Goal: Find specific page/section: Find specific page/section

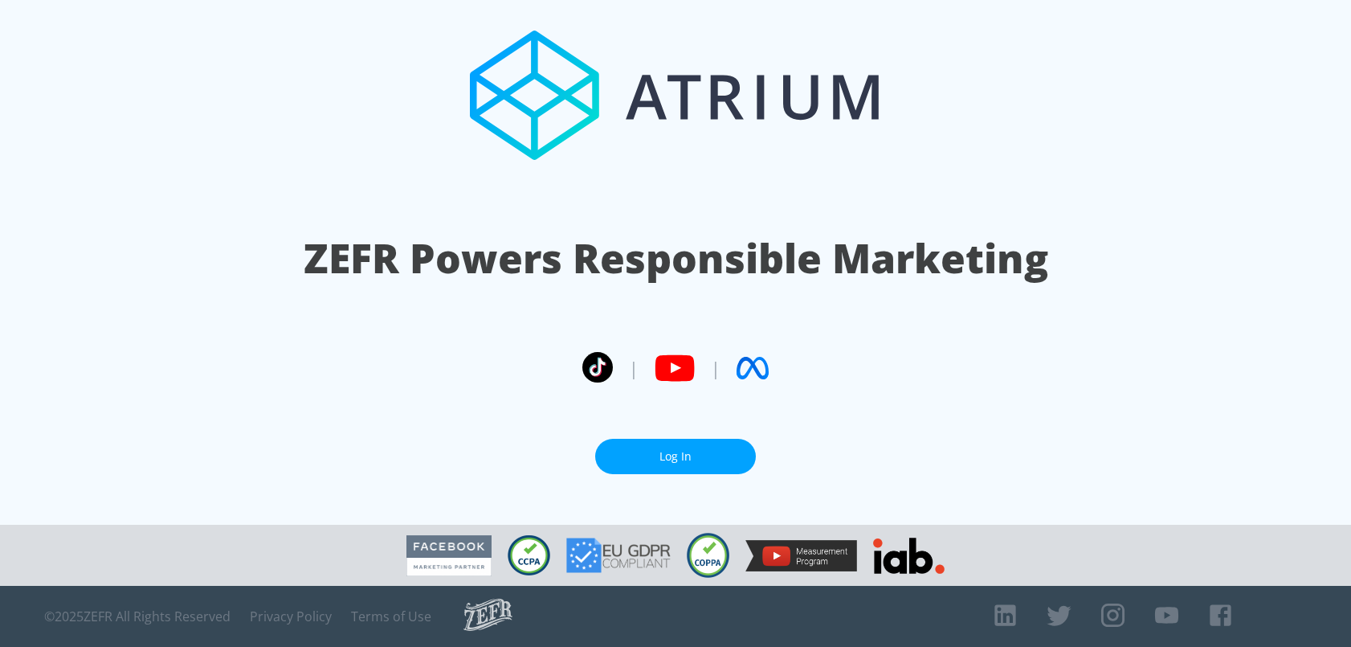
click at [702, 460] on link "Log In" at bounding box center [675, 457] width 161 height 36
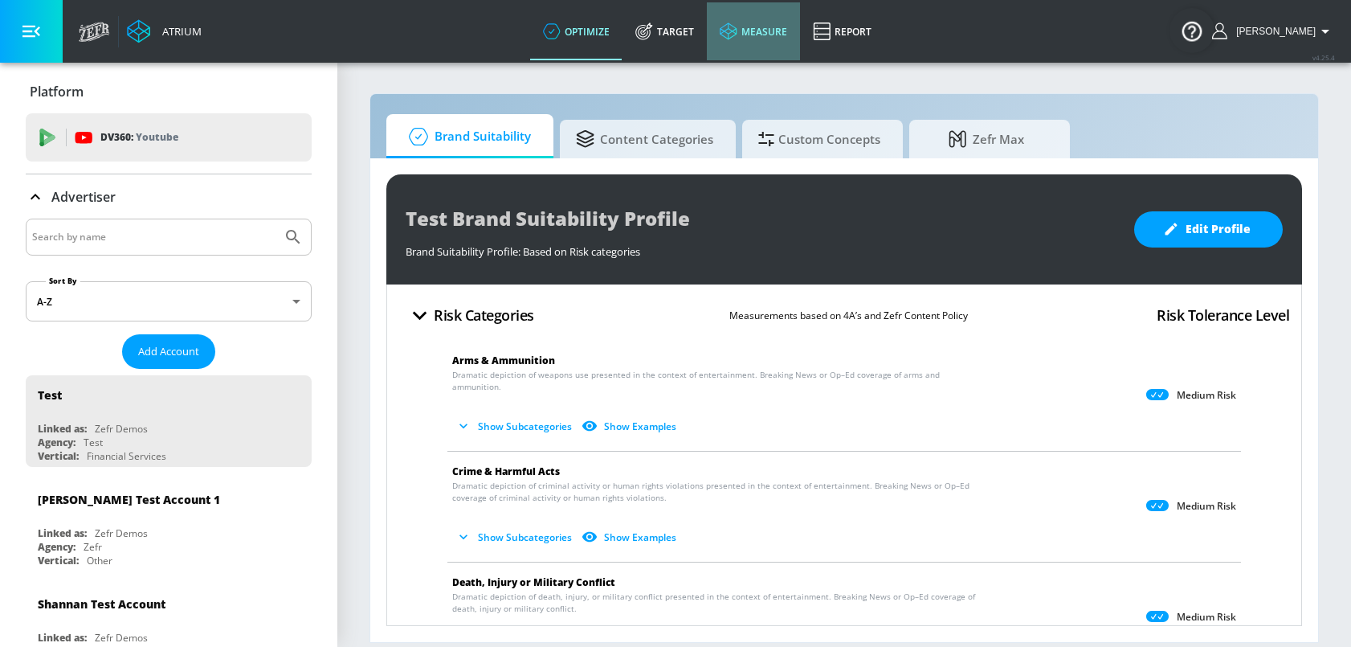
click at [786, 39] on link "measure" at bounding box center [753, 31] width 93 height 58
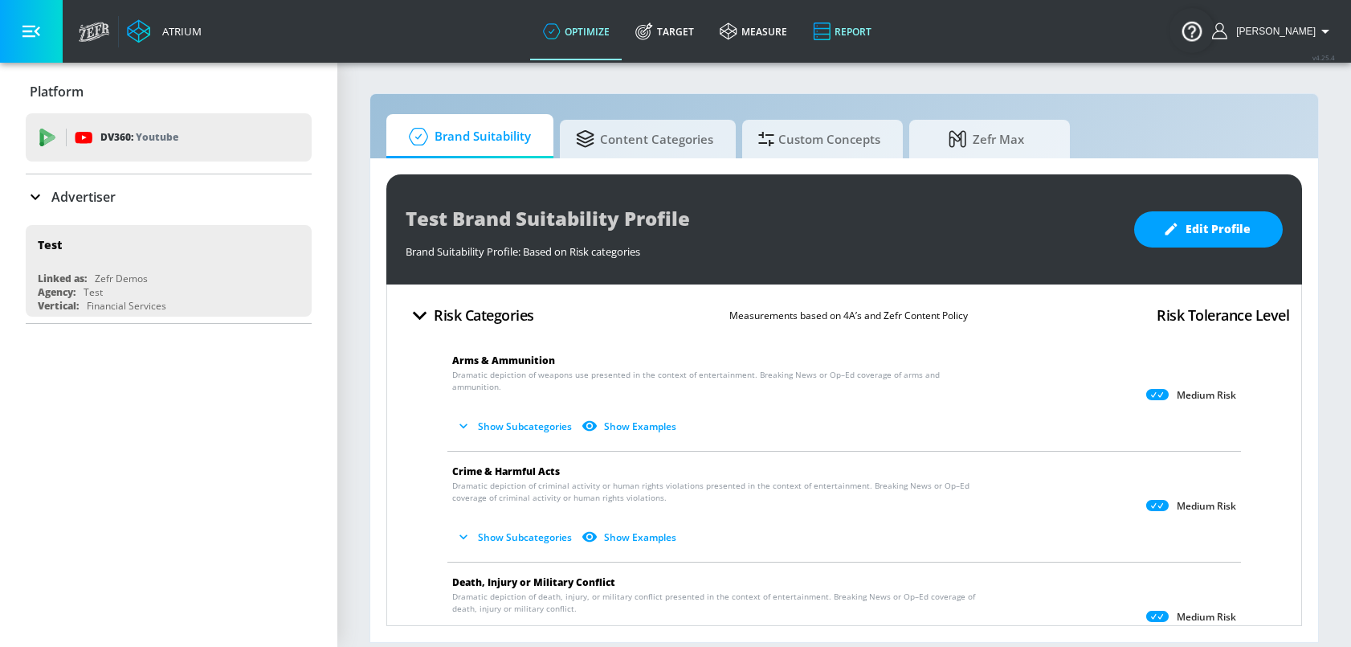
click at [860, 44] on link "Report" at bounding box center [842, 31] width 84 height 58
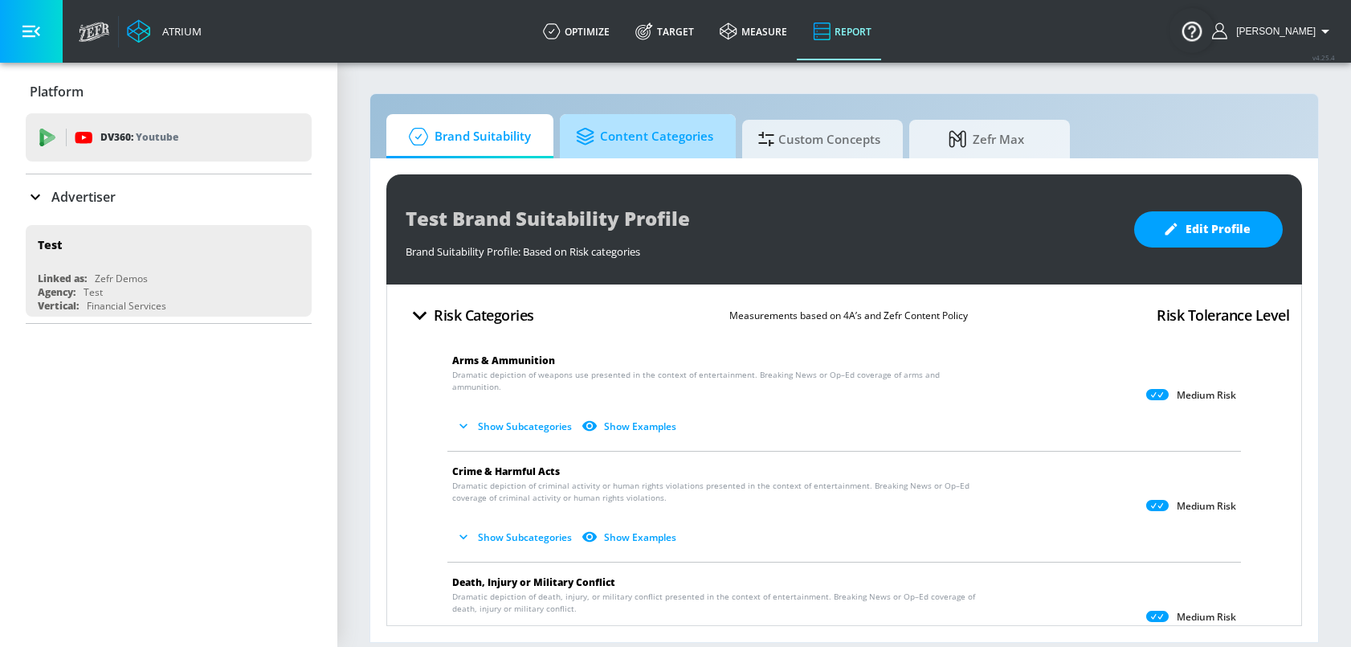
click at [644, 136] on span "Content Categories" at bounding box center [644, 136] width 137 height 39
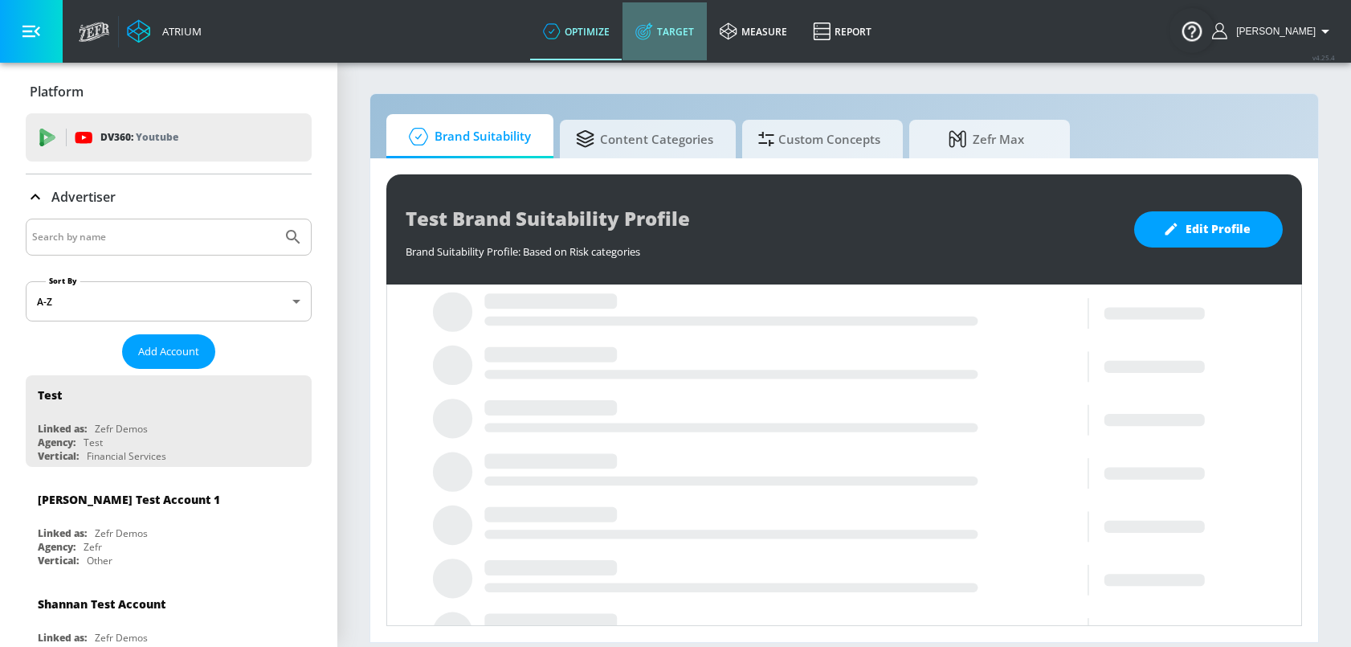
click at [650, 40] on link "Target" at bounding box center [664, 31] width 84 height 58
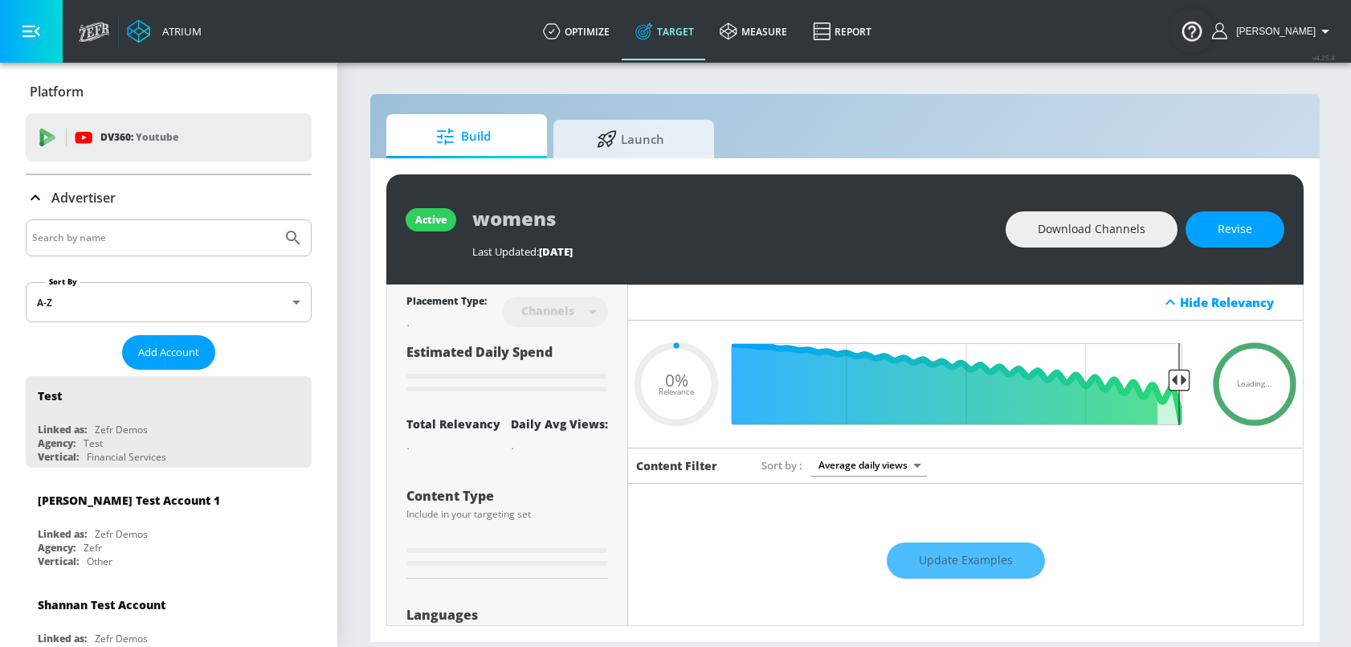
type input "0.6"
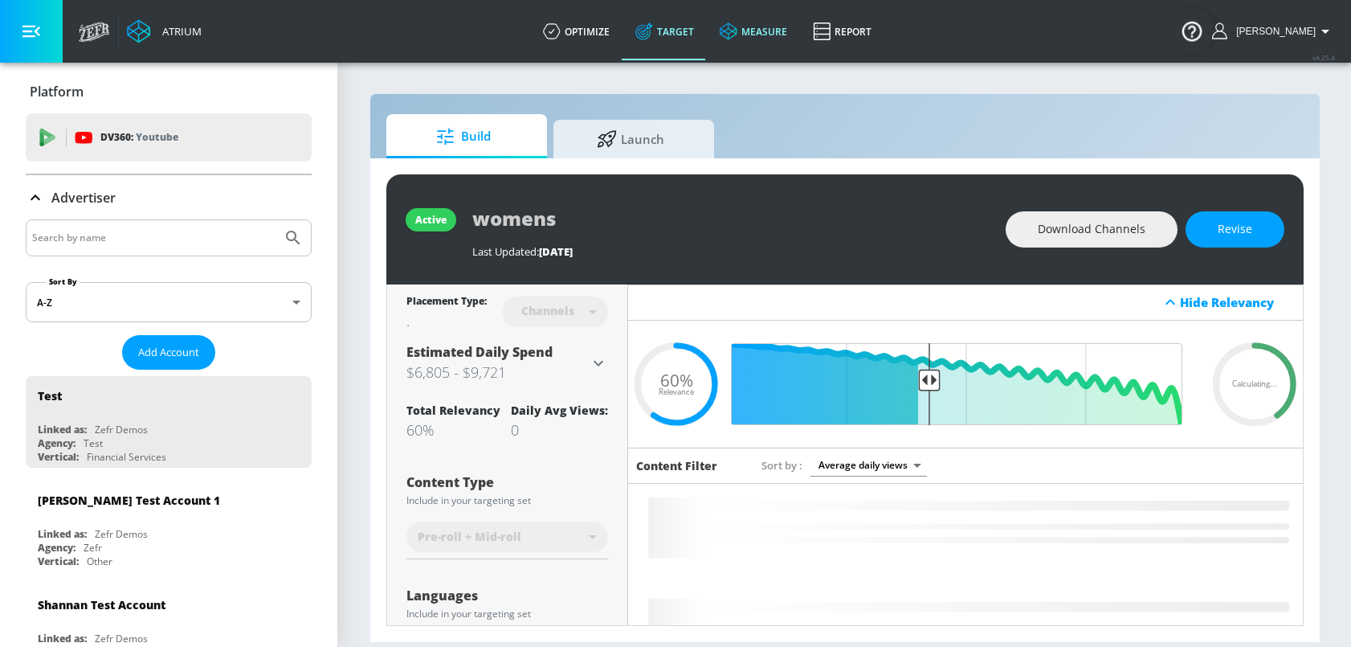
click at [765, 36] on link "measure" at bounding box center [753, 31] width 93 height 58
click at [858, 35] on link "Report" at bounding box center [842, 31] width 84 height 58
click at [706, 40] on link "Target" at bounding box center [664, 31] width 84 height 58
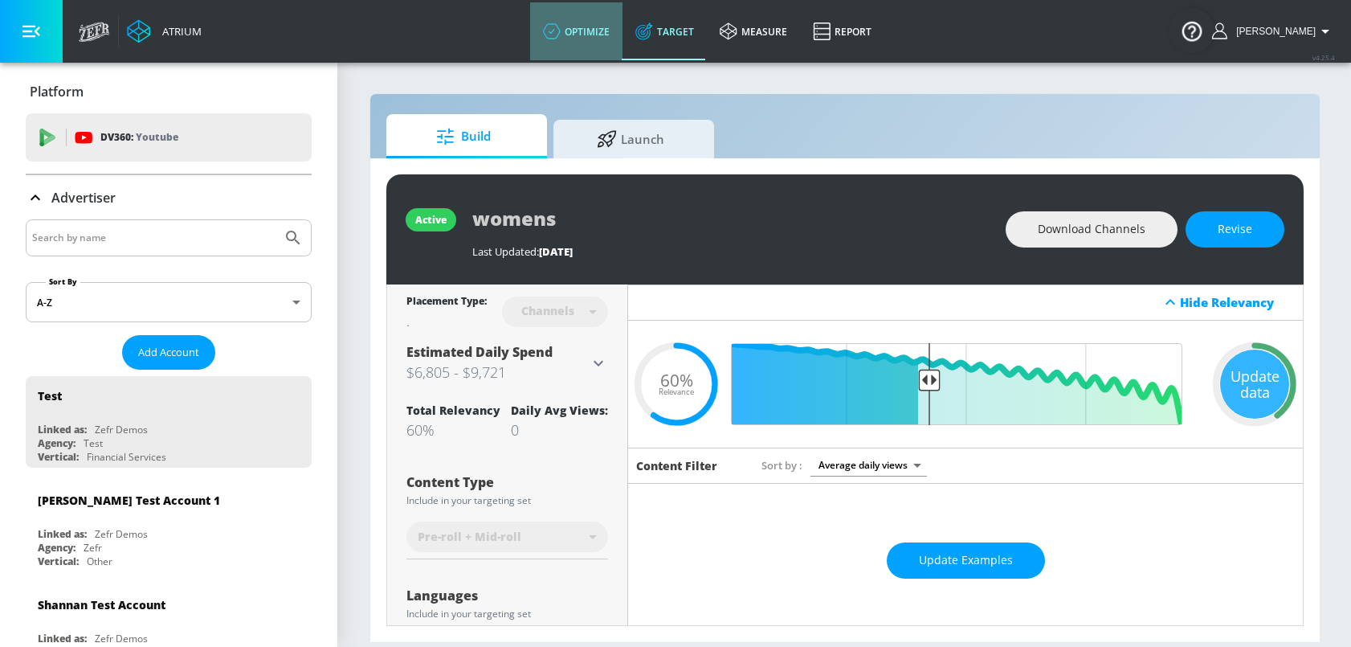
click at [606, 40] on link "optimize" at bounding box center [576, 31] width 92 height 58
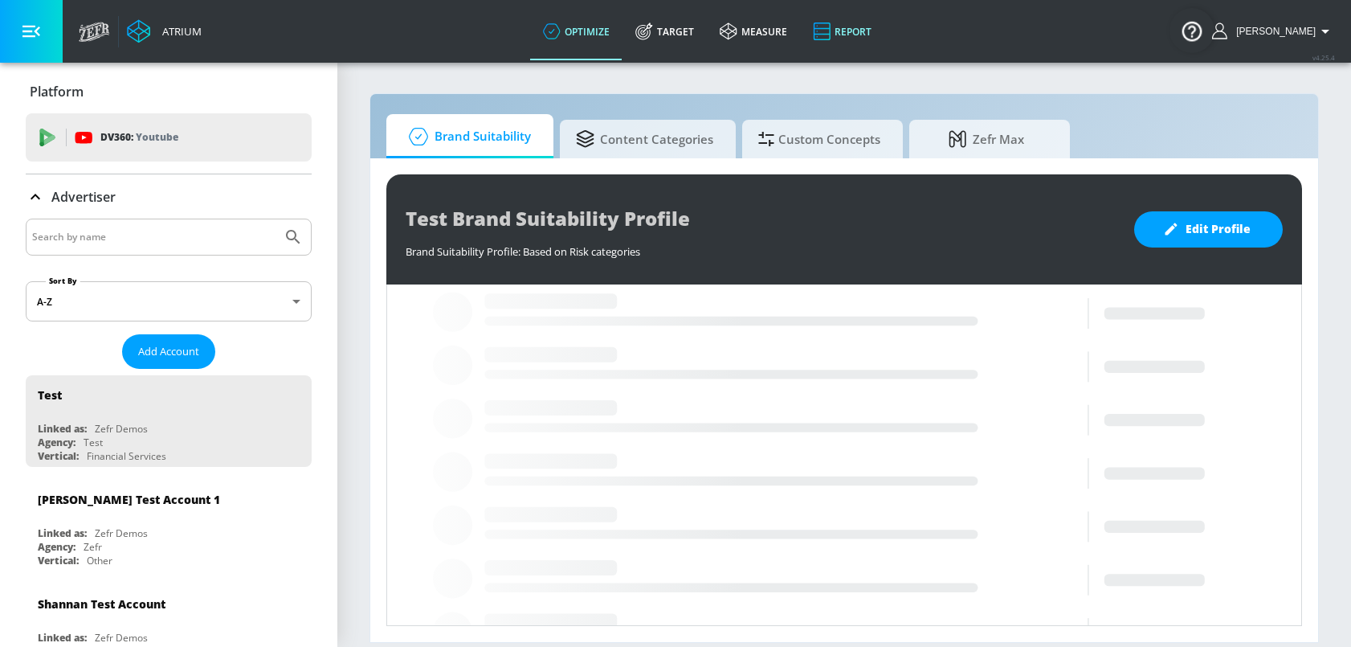
click at [874, 40] on link "Report" at bounding box center [842, 31] width 84 height 58
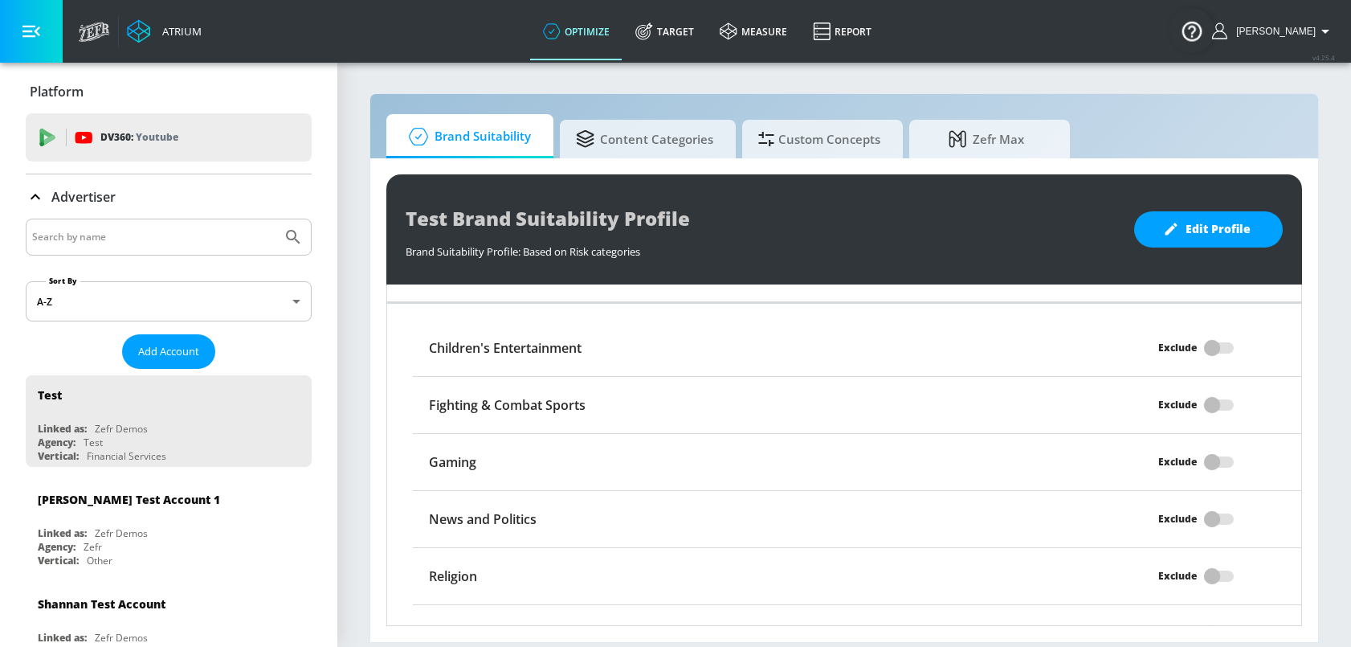
click at [173, 244] on input "Search by name" at bounding box center [153, 237] width 243 height 21
click at [275, 219] on button "Submit Search" at bounding box center [292, 236] width 35 height 35
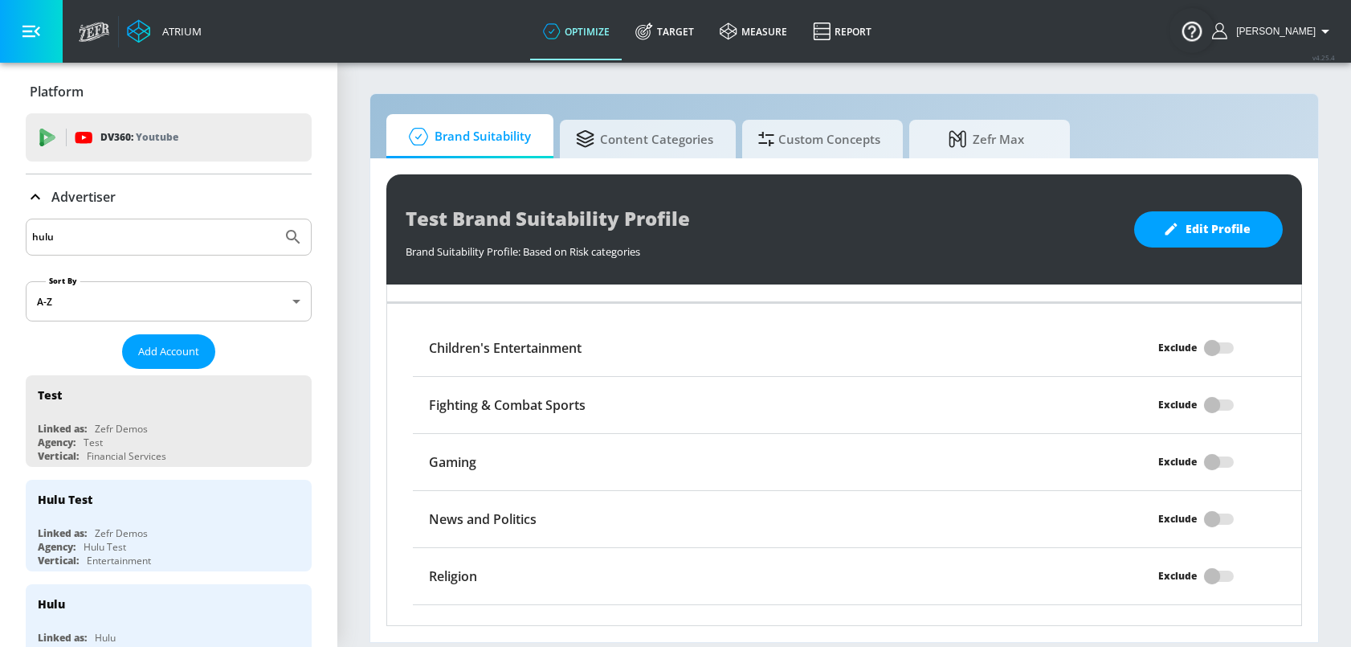
click at [116, 235] on input "hulu" at bounding box center [153, 237] width 243 height 21
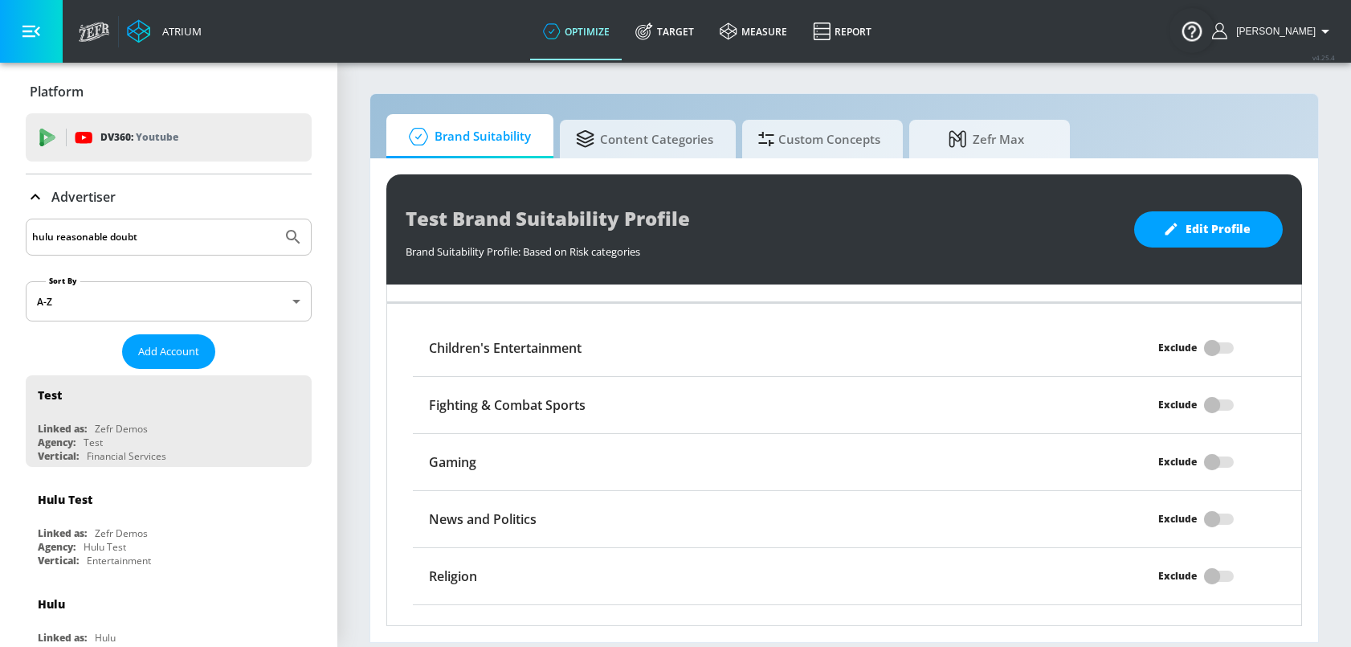
click at [275, 219] on button "Submit Search" at bounding box center [292, 236] width 35 height 35
drag, startPoint x: 165, startPoint y: 235, endPoint x: 59, endPoint y: 232, distance: 106.0
click at [59, 233] on input "hulu reasonable doubt" at bounding box center [153, 237] width 243 height 21
type input "hulu"
click at [275, 219] on button "Submit Search" at bounding box center [292, 236] width 35 height 35
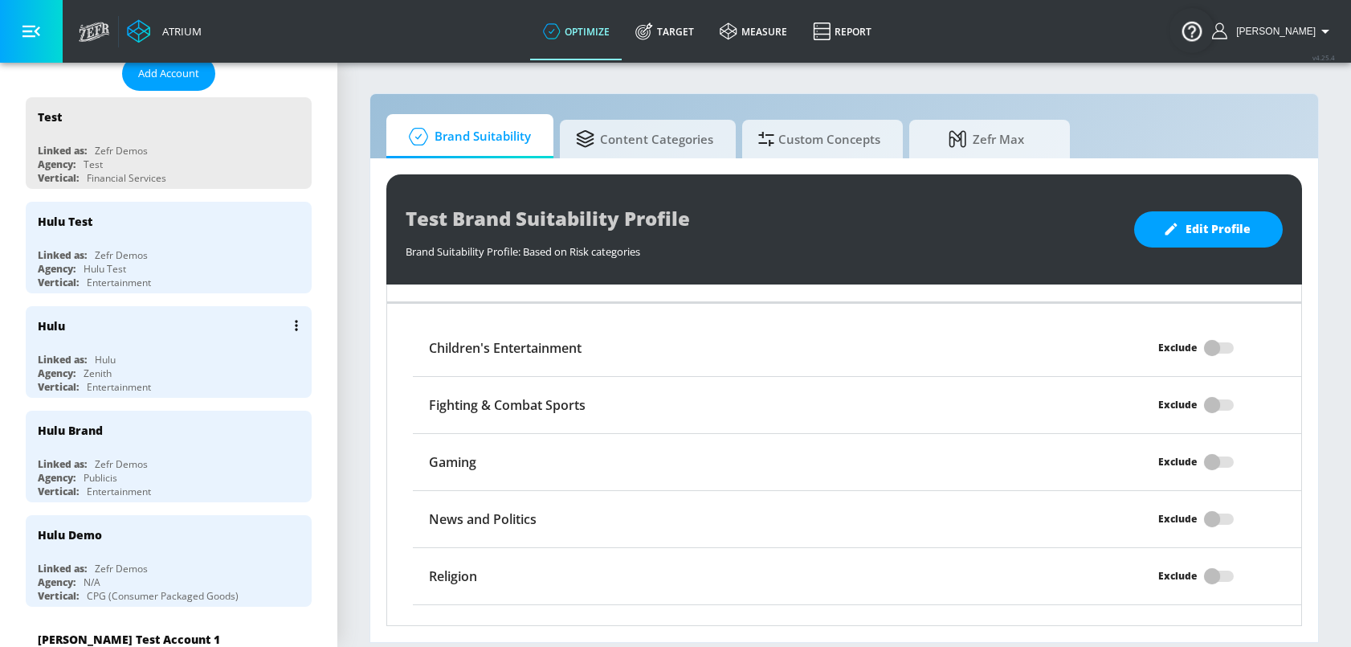
scroll to position [283, 0]
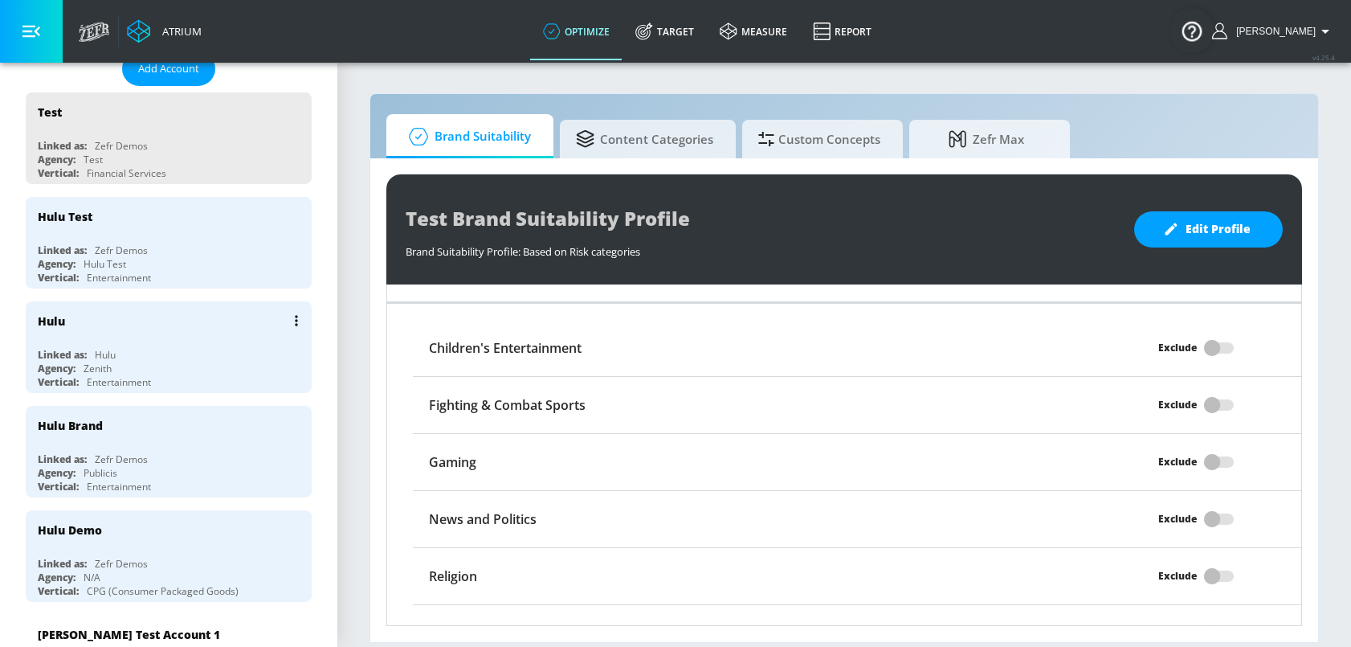
click at [170, 364] on div "Agency: Zenith" at bounding box center [173, 368] width 270 height 14
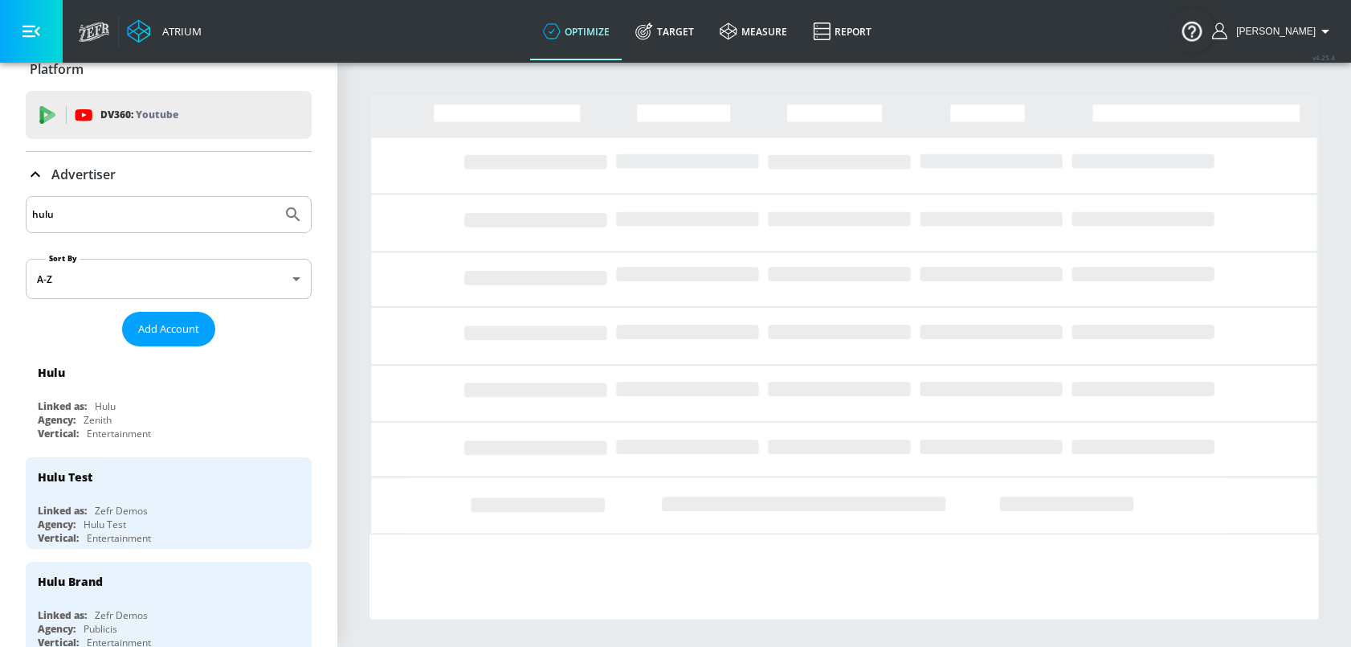
scroll to position [14, 0]
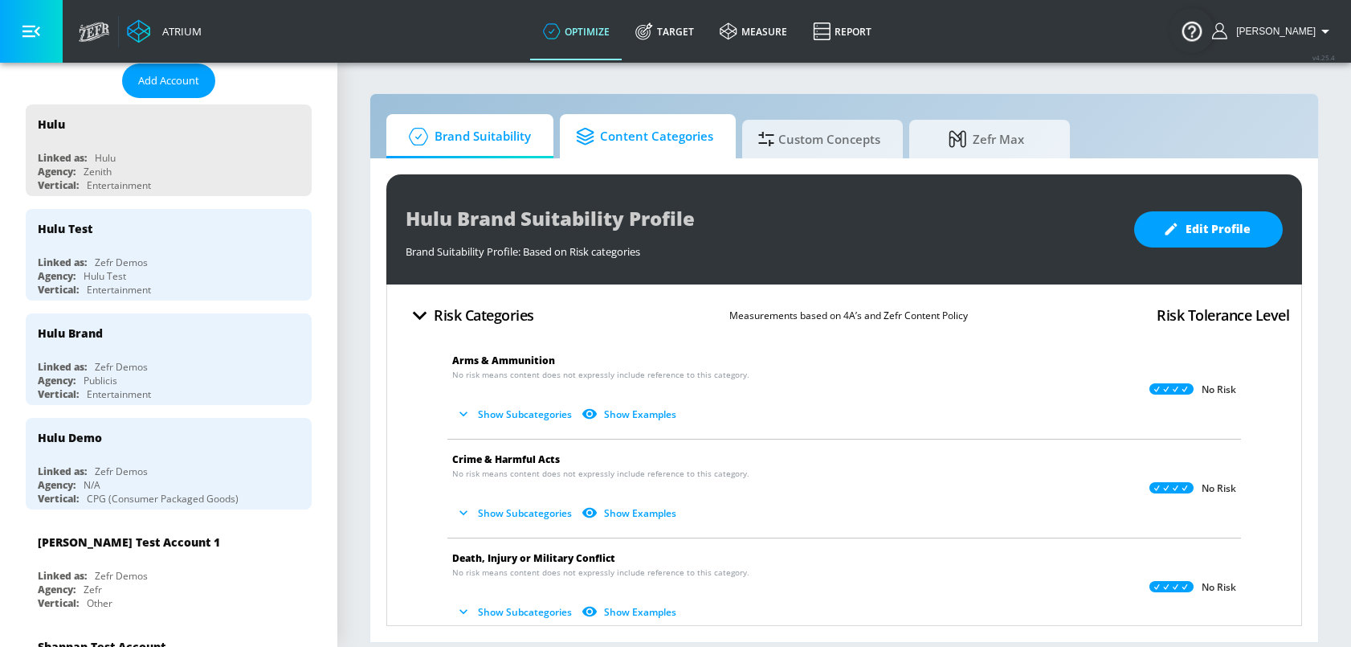
click at [660, 137] on span "Content Categories" at bounding box center [644, 136] width 137 height 39
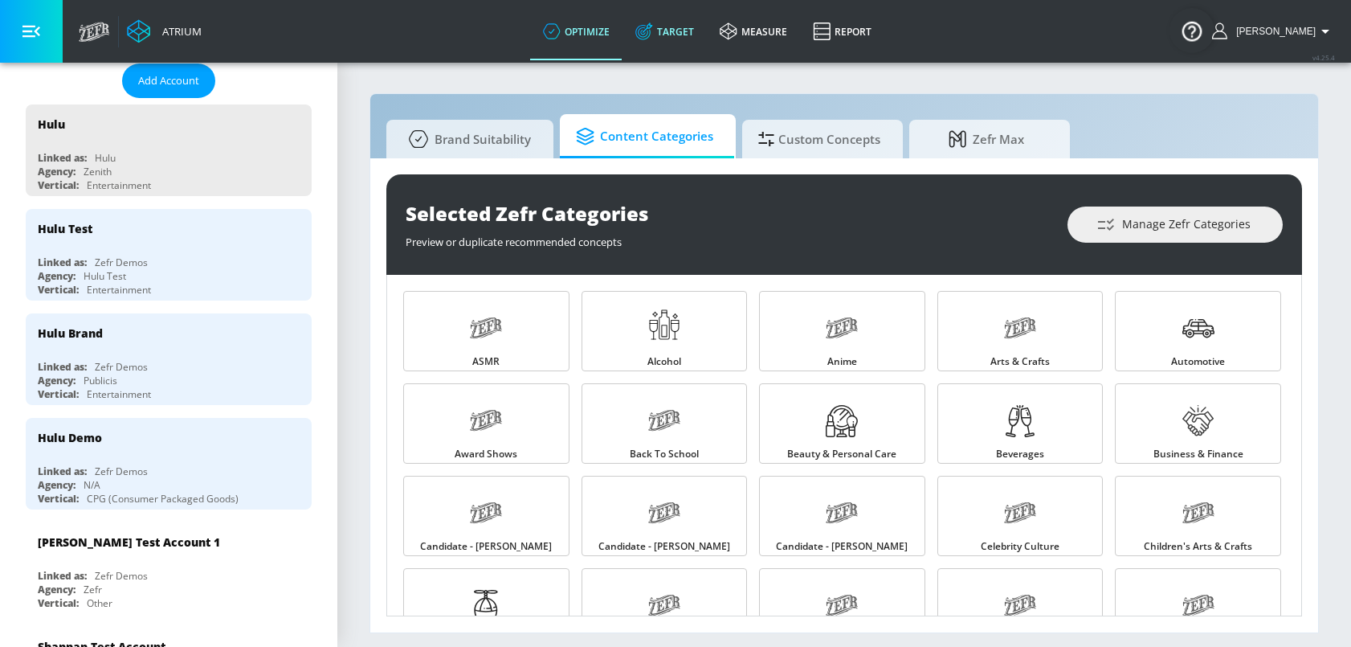
click at [702, 39] on link "Target" at bounding box center [664, 31] width 84 height 58
